Goal: Task Accomplishment & Management: Manage account settings

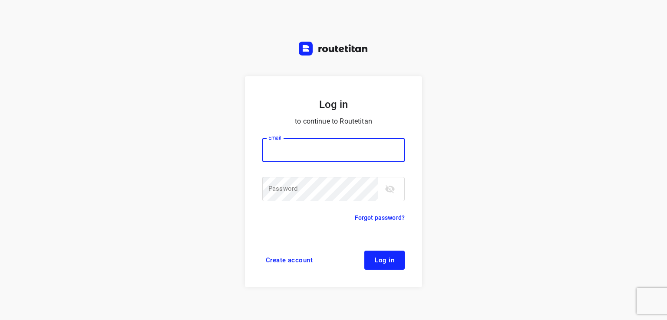
click at [289, 146] on input "email" at bounding box center [333, 150] width 142 height 24
type input "[EMAIL_ADDRESS][DOMAIN_NAME]"
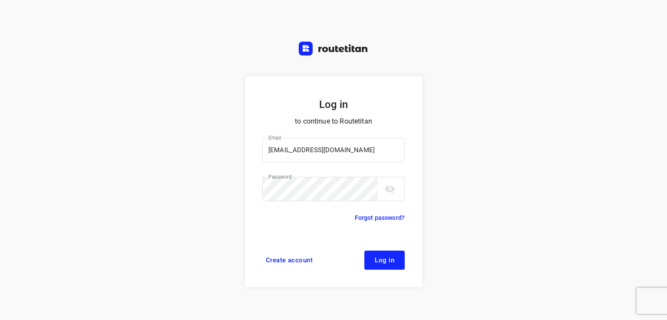
click at [380, 271] on form "Log in to continue to Routetitan Email [EMAIL_ADDRESS][DOMAIN_NAME] Email ​ Pas…" at bounding box center [333, 181] width 177 height 211
click at [382, 260] on span "Log in" at bounding box center [385, 260] width 20 height 7
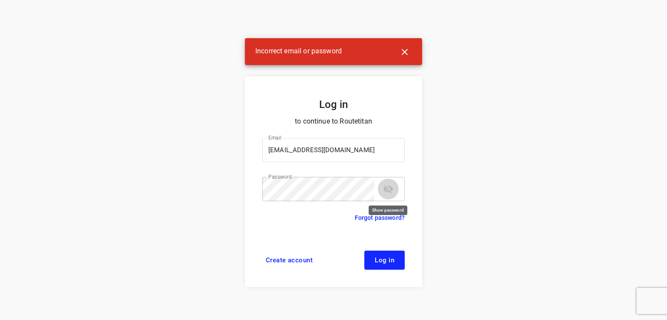
click at [386, 186] on icon "toggle password visibility" at bounding box center [388, 189] width 10 height 10
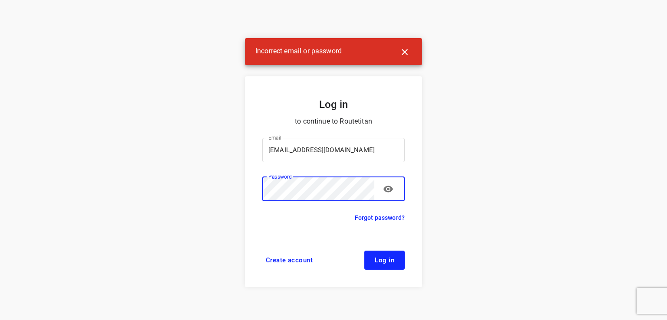
click at [396, 261] on button "Log in" at bounding box center [384, 260] width 40 height 19
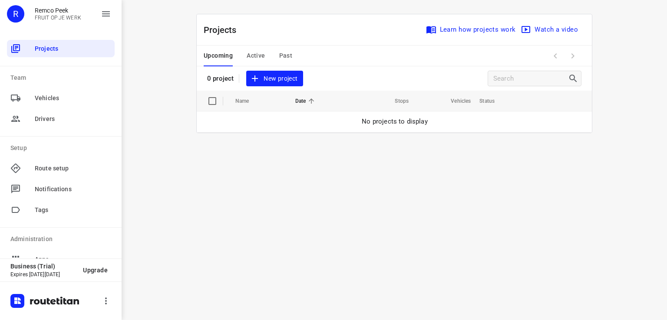
click at [254, 54] on span "Active" at bounding box center [256, 55] width 18 height 11
